Goal: Task Accomplishment & Management: Manage account settings

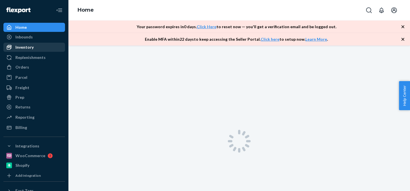
click at [43, 49] on div "Inventory" at bounding box center [34, 47] width 60 height 8
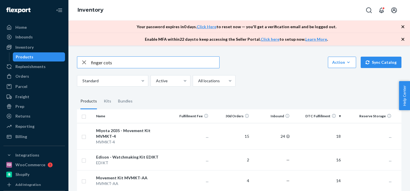
type input "finger cots"
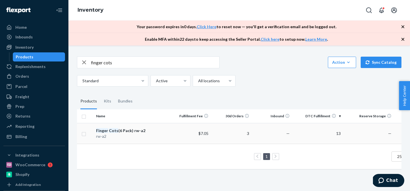
click at [171, 132] on td "$7.05" at bounding box center [190, 133] width 41 height 21
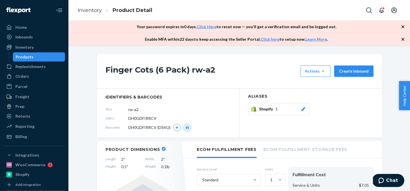
click at [404, 25] on icon "button" at bounding box center [403, 27] width 6 height 6
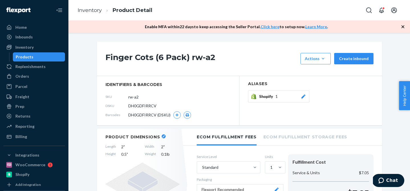
click at [404, 25] on icon "button" at bounding box center [403, 27] width 6 height 6
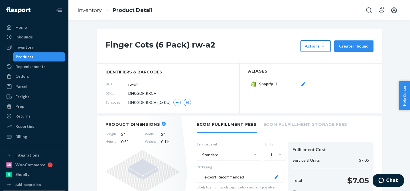
click at [328, 50] on button "Actions Add components Hide Request removal" at bounding box center [315, 45] width 30 height 11
click at [321, 80] on button "Request removal" at bounding box center [329, 84] width 55 height 12
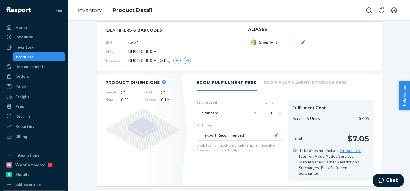
scroll to position [41, 0]
click at [307, 44] on button "Shopify 1" at bounding box center [278, 43] width 61 height 12
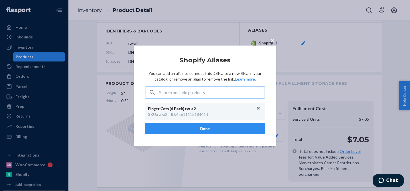
click at [272, 40] on span "×" at bounding box center [272, 40] width 5 height 10
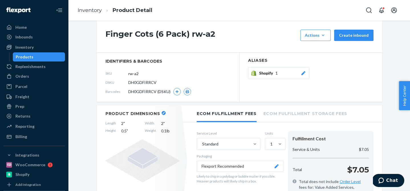
scroll to position [0, 0]
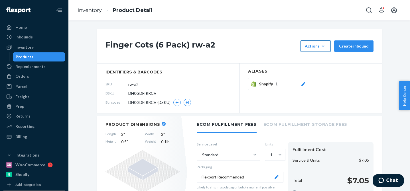
click at [317, 48] on div "Actions" at bounding box center [316, 46] width 22 height 6
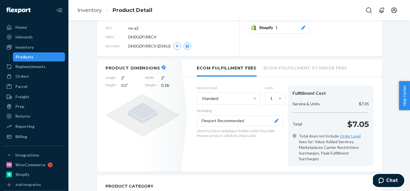
click at [308, 29] on button "Shopify 1" at bounding box center [278, 28] width 61 height 12
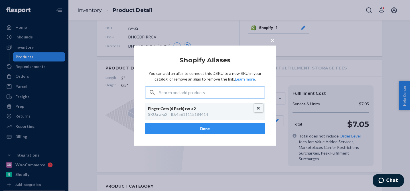
click at [258, 106] on button "Unlink" at bounding box center [258, 108] width 9 height 9
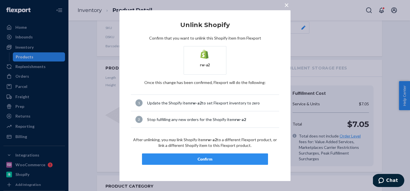
click at [222, 157] on div "Confirm" at bounding box center [205, 159] width 116 height 6
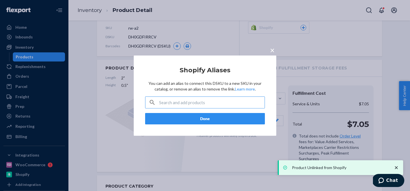
click at [232, 118] on button "Done" at bounding box center [205, 118] width 120 height 11
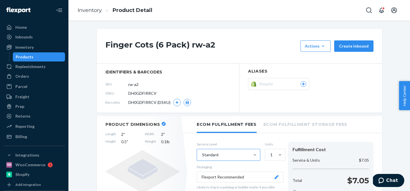
scroll to position [7, 0]
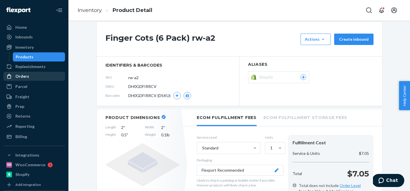
click at [41, 74] on div "Orders" at bounding box center [34, 76] width 60 height 8
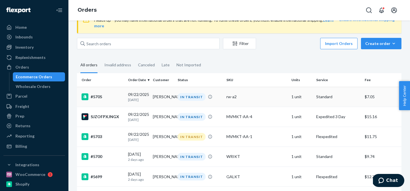
scroll to position [19, 0]
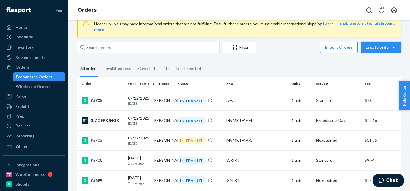
click at [370, 44] on div "Create order" at bounding box center [381, 47] width 32 height 6
click at [370, 59] on span "Ecommerce order" at bounding box center [384, 61] width 35 height 4
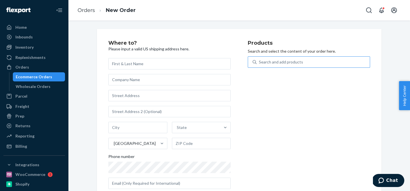
click at [318, 61] on div "Search and add products" at bounding box center [313, 62] width 113 height 10
click at [259, 61] on input "Search and add products" at bounding box center [259, 62] width 1 height 6
type input "[PERSON_NAME]"
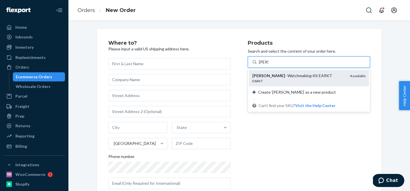
click at [304, 74] on div "[PERSON_NAME] - Watchmaking Kit EARKT" at bounding box center [298, 76] width 93 height 6
click at [268, 65] on input "[PERSON_NAME]" at bounding box center [263, 62] width 9 height 6
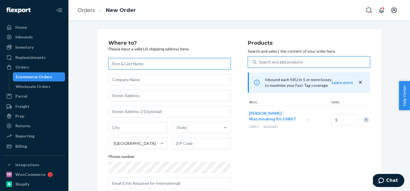
click at [169, 66] on input "text" at bounding box center [169, 63] width 122 height 11
paste input "[PERSON_NAME]"
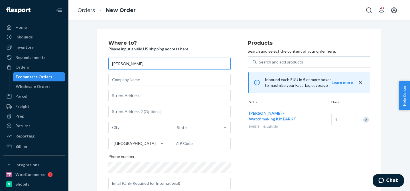
type input "[PERSON_NAME]"
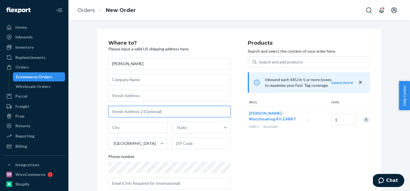
click at [131, 107] on input "text" at bounding box center [169, 111] width 122 height 11
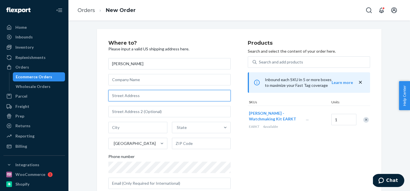
click at [131, 98] on input "text" at bounding box center [169, 95] width 122 height 11
paste input "[STREET_ADDRESS]"
type input "[STREET_ADDRESS]"
type input "[US_STATE][GEOGRAPHIC_DATA]"
type input "66109"
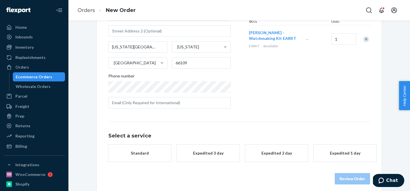
scroll to position [81, 0]
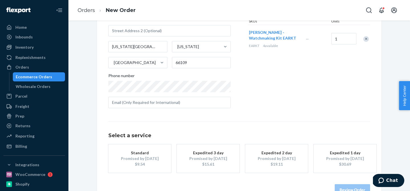
click at [200, 156] on div "Promised by [DATE]" at bounding box center [208, 159] width 46 height 6
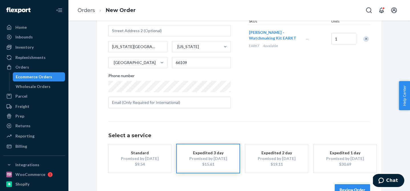
click at [338, 184] on button "Review Order" at bounding box center [352, 189] width 35 height 11
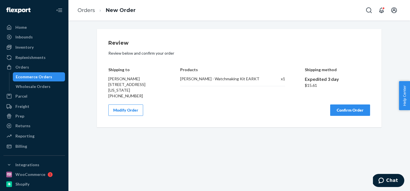
click at [138, 110] on button "Modify Order" at bounding box center [125, 110] width 35 height 11
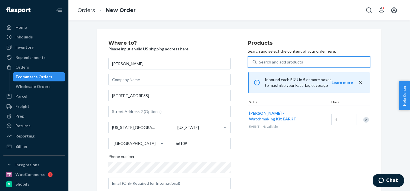
click at [279, 60] on div "Search and add products" at bounding box center [281, 62] width 44 height 6
click at [259, 60] on input "0 results available. Use Up and Down to choose options, press Enter to select t…" at bounding box center [259, 62] width 1 height 6
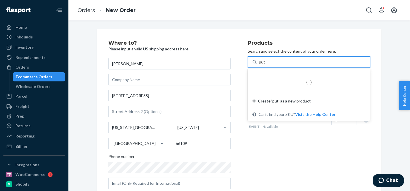
type input "putt"
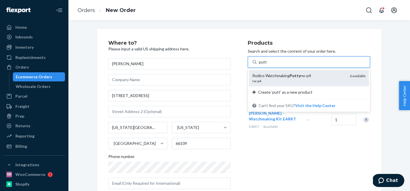
click at [283, 77] on div "Rodico Watchmaking Putty rw-p4" at bounding box center [298, 76] width 93 height 6
click at [267, 65] on input "putt" at bounding box center [263, 62] width 8 height 6
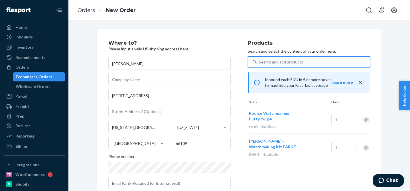
click at [309, 64] on div "Search and add products" at bounding box center [313, 62] width 113 height 10
click at [259, 64] on input "0 results available. Use Up and Down to choose options, press Enter to select t…" at bounding box center [259, 62] width 1 height 6
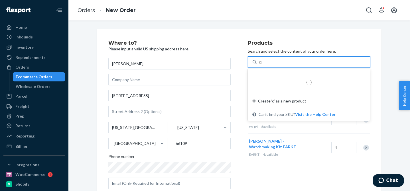
type input "case p"
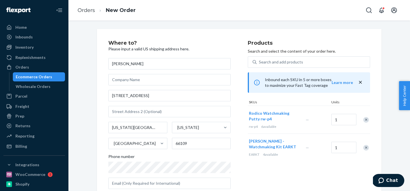
click at [380, 71] on div "Where to? Please input a valid US shipping address here. [PERSON_NAME] [STREET_…" at bounding box center [239, 158] width 284 height 259
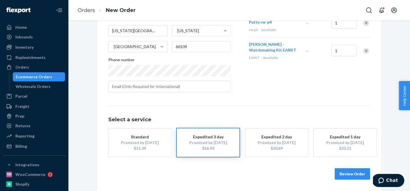
click at [348, 176] on button "Review Order" at bounding box center [352, 173] width 35 height 11
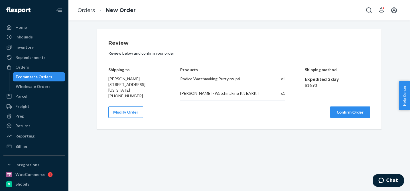
scroll to position [0, 0]
click at [340, 111] on button "Confirm Order" at bounding box center [350, 112] width 40 height 11
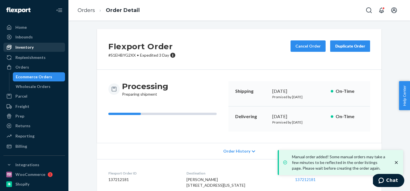
click at [45, 50] on div "Inventory" at bounding box center [34, 47] width 60 height 8
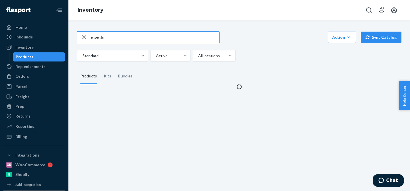
type input "mvmkt"
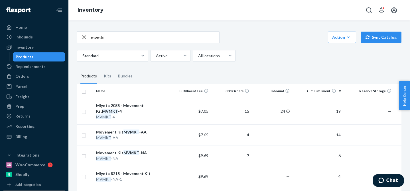
scroll to position [5, 0]
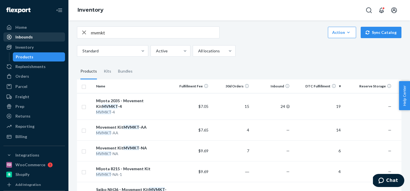
click at [44, 40] on div "Inbounds" at bounding box center [34, 37] width 60 height 8
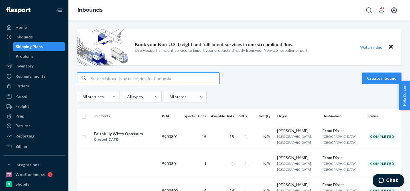
click at [367, 75] on button "Create inbound" at bounding box center [381, 78] width 39 height 11
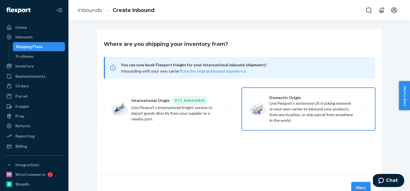
click at [335, 98] on label "Domestic Origin Use Flexport’s extensive US trucking network or your own carrie…" at bounding box center [308, 109] width 133 height 43
click at [364, 107] on input "Domestic Origin Use Flexport’s extensive US trucking network or your own carrie…" at bounding box center [366, 109] width 4 height 4
radio input "true"
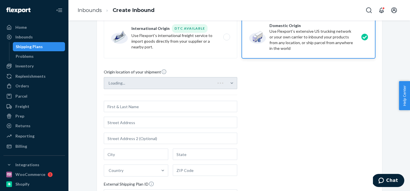
scroll to position [111, 0]
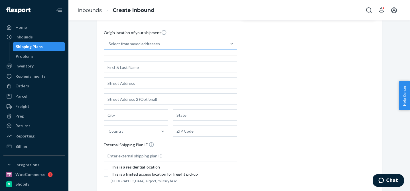
click at [206, 45] on div "Select from saved addresses" at bounding box center [165, 43] width 123 height 11
click at [109, 45] on input "Select from saved addresses" at bounding box center [109, 44] width 1 height 6
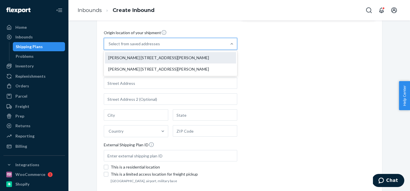
click at [202, 55] on div "[PERSON_NAME] [STREET_ADDRESS][PERSON_NAME]" at bounding box center [170, 57] width 131 height 11
click at [109, 47] on input "option [PERSON_NAME] [STREET_ADDRESS][PERSON_NAME] focused, 1 of 2. 2 results a…" at bounding box center [109, 44] width 1 height 6
type input "[PERSON_NAME]"
type input "[STREET_ADDRESS][PERSON_NAME]"
type input "apt 185"
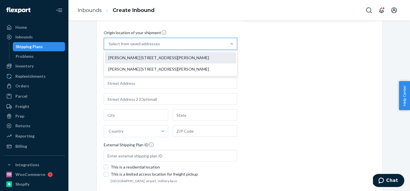
type input "Marina del Rey"
type input "CA"
type input "90292"
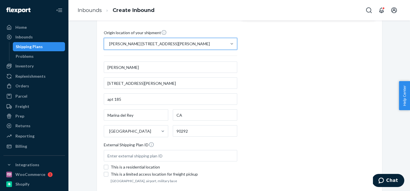
scroll to position [156, 0]
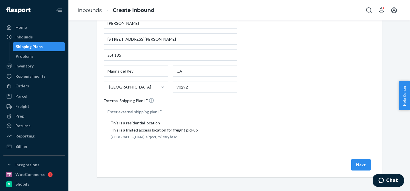
click at [141, 121] on div "This is a residential location" at bounding box center [174, 123] width 127 height 6
click at [108, 121] on input "This is a residential location" at bounding box center [106, 123] width 5 height 5
checkbox input "true"
click at [366, 163] on button "Next" at bounding box center [360, 164] width 19 height 11
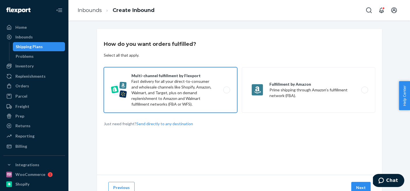
click at [220, 96] on label "Multi-channel fulfillment by Flexport Fast delivery for all your direct-to-cons…" at bounding box center [170, 90] width 133 height 46
click at [226, 92] on input "Multi-channel fulfillment by Flexport Fast delivery for all your direct-to-cons…" at bounding box center [228, 90] width 4 height 4
radio input "true"
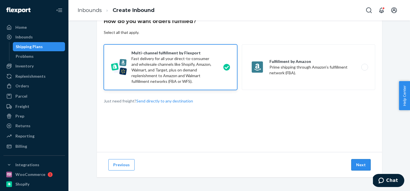
click at [356, 164] on button "Next" at bounding box center [360, 164] width 19 height 11
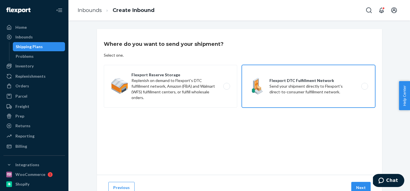
click at [270, 88] on label "Flexport DTC Fulfillment Network Send your shipment directly to Flexport's dire…" at bounding box center [308, 86] width 133 height 43
click at [364, 88] on input "Flexport DTC Fulfillment Network Send your shipment directly to Flexport's dire…" at bounding box center [366, 87] width 4 height 4
radio input "true"
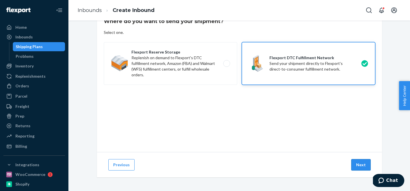
click at [362, 166] on button "Next" at bounding box center [360, 164] width 19 height 11
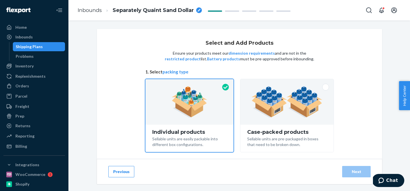
scroll to position [39, 0]
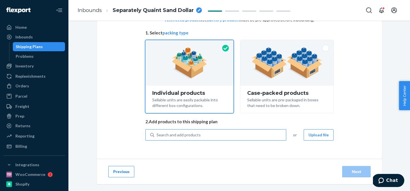
click at [250, 133] on div "Search and add products" at bounding box center [220, 135] width 132 height 10
click at [157, 133] on input "Search and add products" at bounding box center [156, 135] width 1 height 6
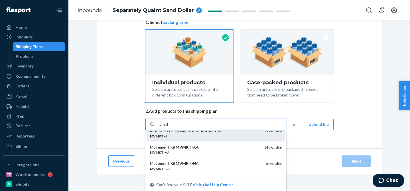
scroll to position [0, 0]
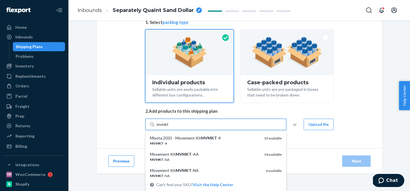
type input "mvmkt"
click at [121, 134] on div "Select and Add Products Ensure your products meet our dimension requirements an…" at bounding box center [239, 63] width 285 height 169
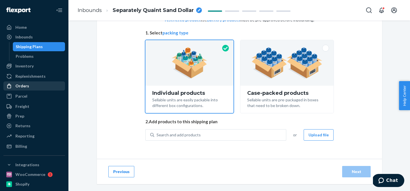
click at [45, 82] on link "Orders" at bounding box center [34, 86] width 62 height 9
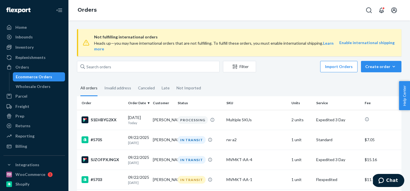
scroll to position [56, 0]
